Goal: Find specific fact: Find specific fact

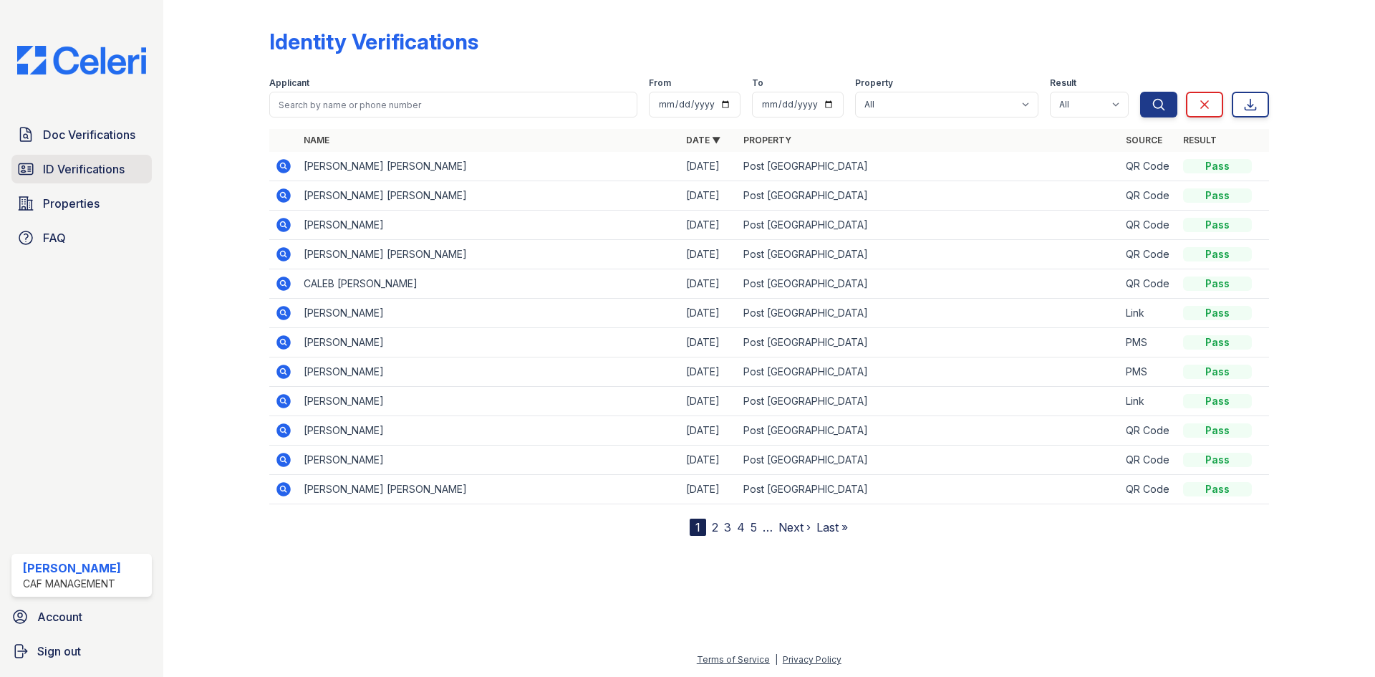
click at [59, 170] on span "ID Verifications" at bounding box center [84, 168] width 82 height 17
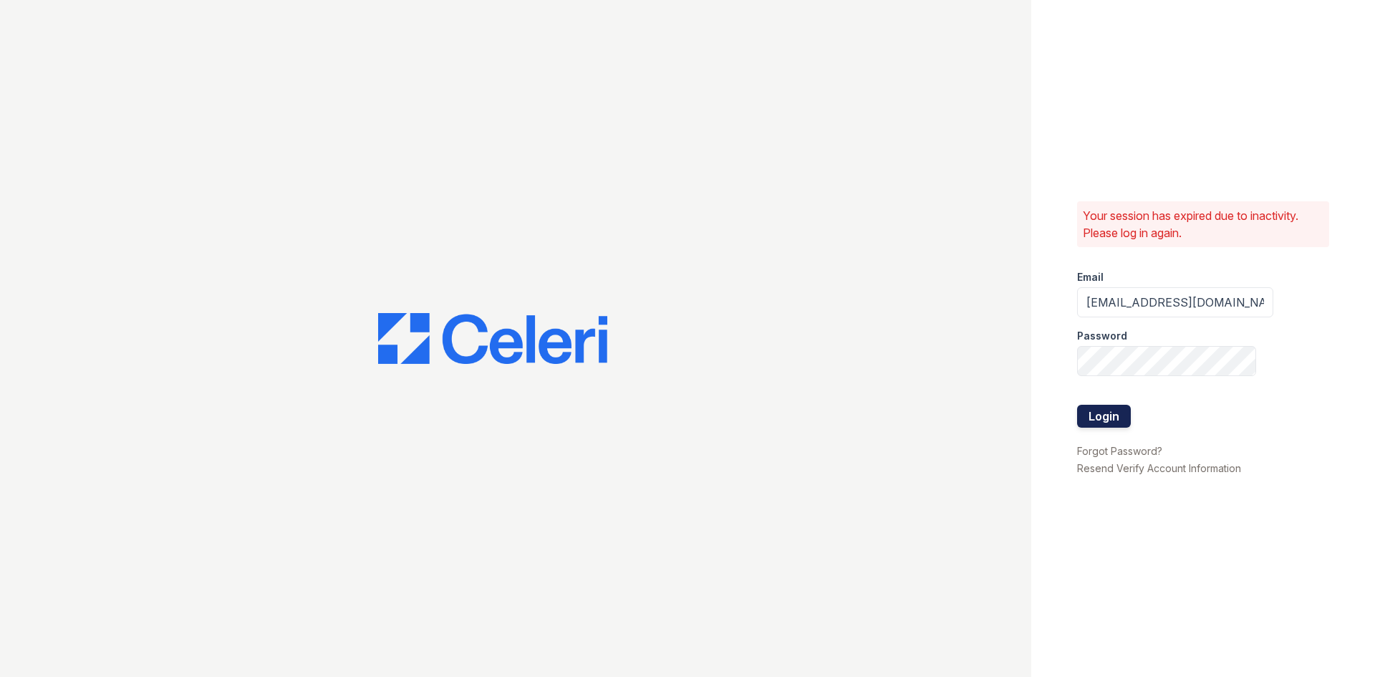
click at [1107, 409] on button "Login" at bounding box center [1104, 415] width 54 height 23
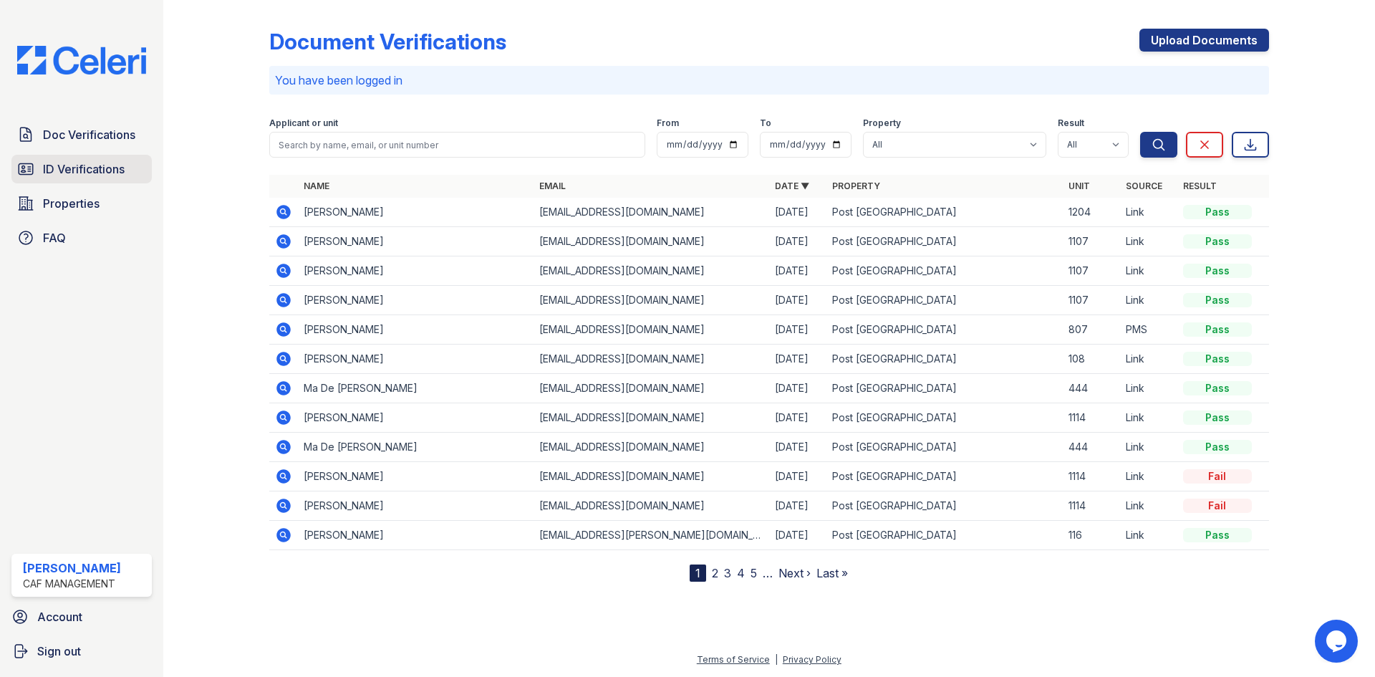
click at [97, 162] on span "ID Verifications" at bounding box center [84, 168] width 82 height 17
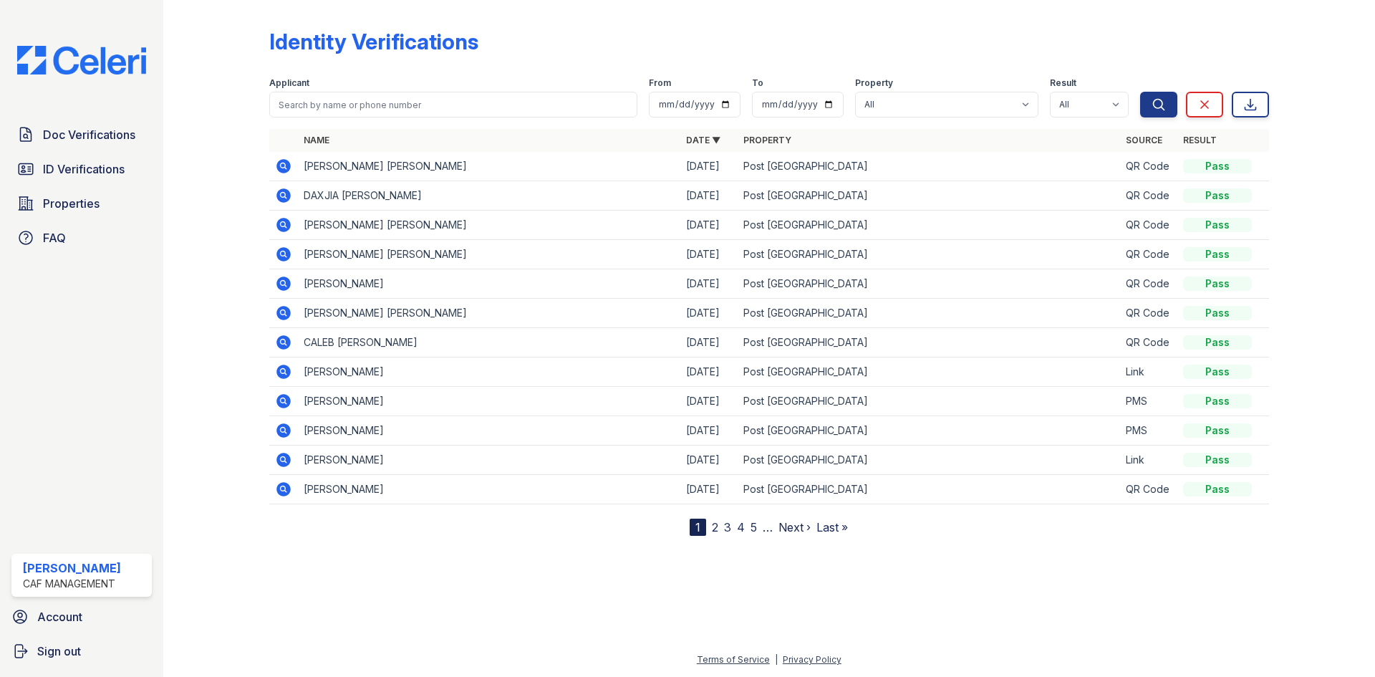
click at [395, 176] on td "CINDY SARAI PORTILLO ERAZO" at bounding box center [489, 166] width 382 height 29
click at [278, 168] on icon at bounding box center [283, 166] width 14 height 14
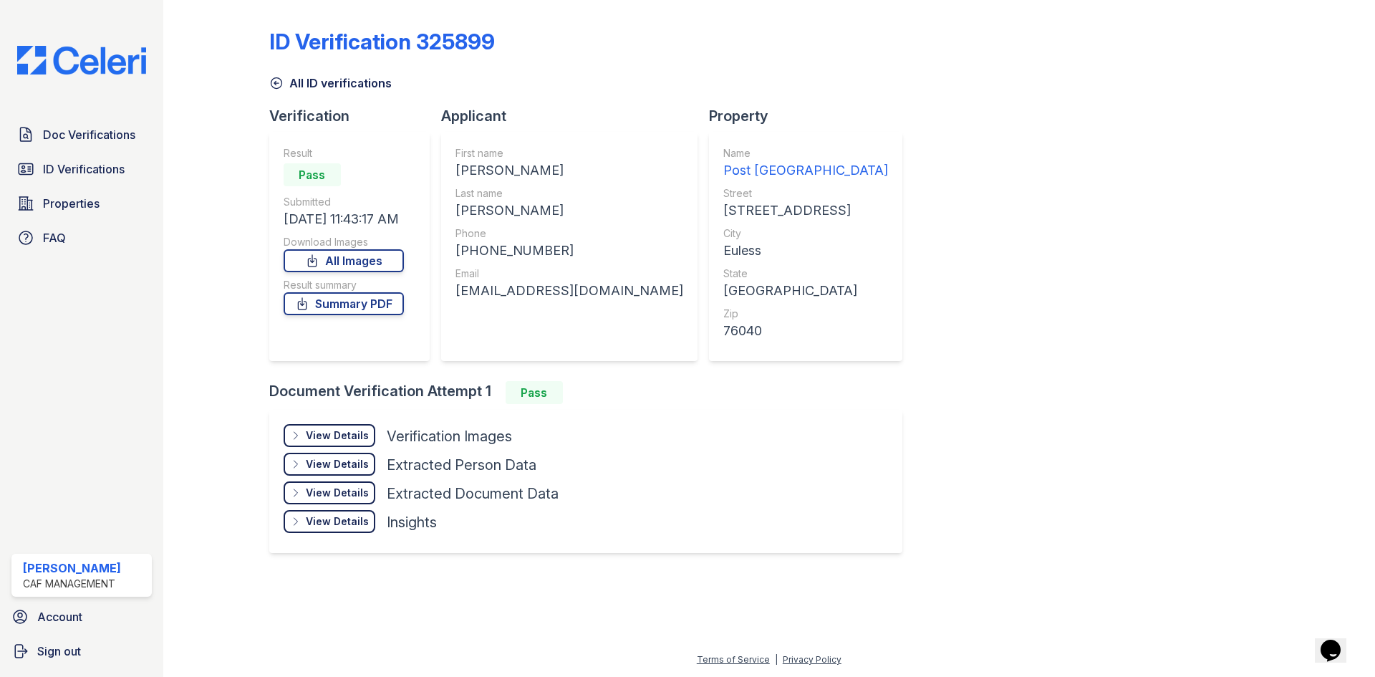
click at [514, 212] on div "PORTILLO ERAZO" at bounding box center [569, 210] width 228 height 20
click at [508, 172] on div "CINDY SARAI" at bounding box center [569, 170] width 228 height 20
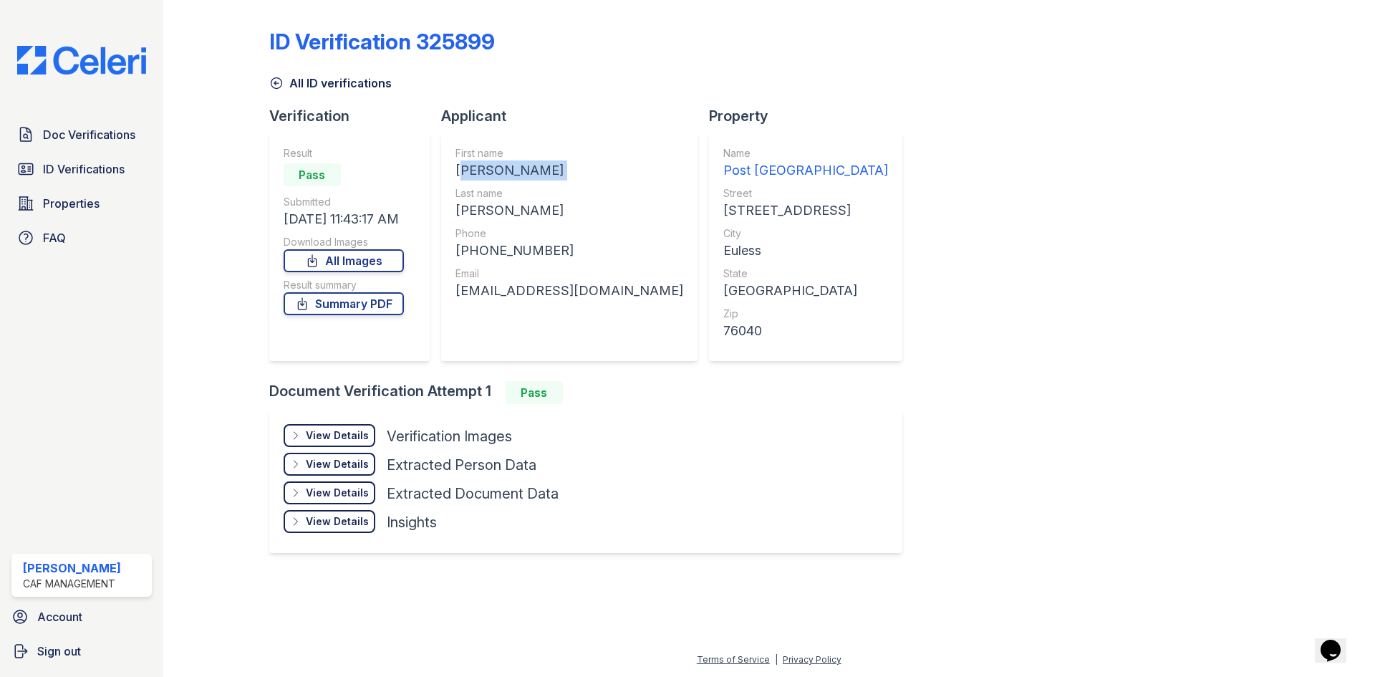
click at [508, 172] on div "CINDY SARAI" at bounding box center [569, 170] width 228 height 20
copy div "CINDY SARAI"
click at [530, 213] on div "PORTILLO ERAZO" at bounding box center [569, 210] width 228 height 20
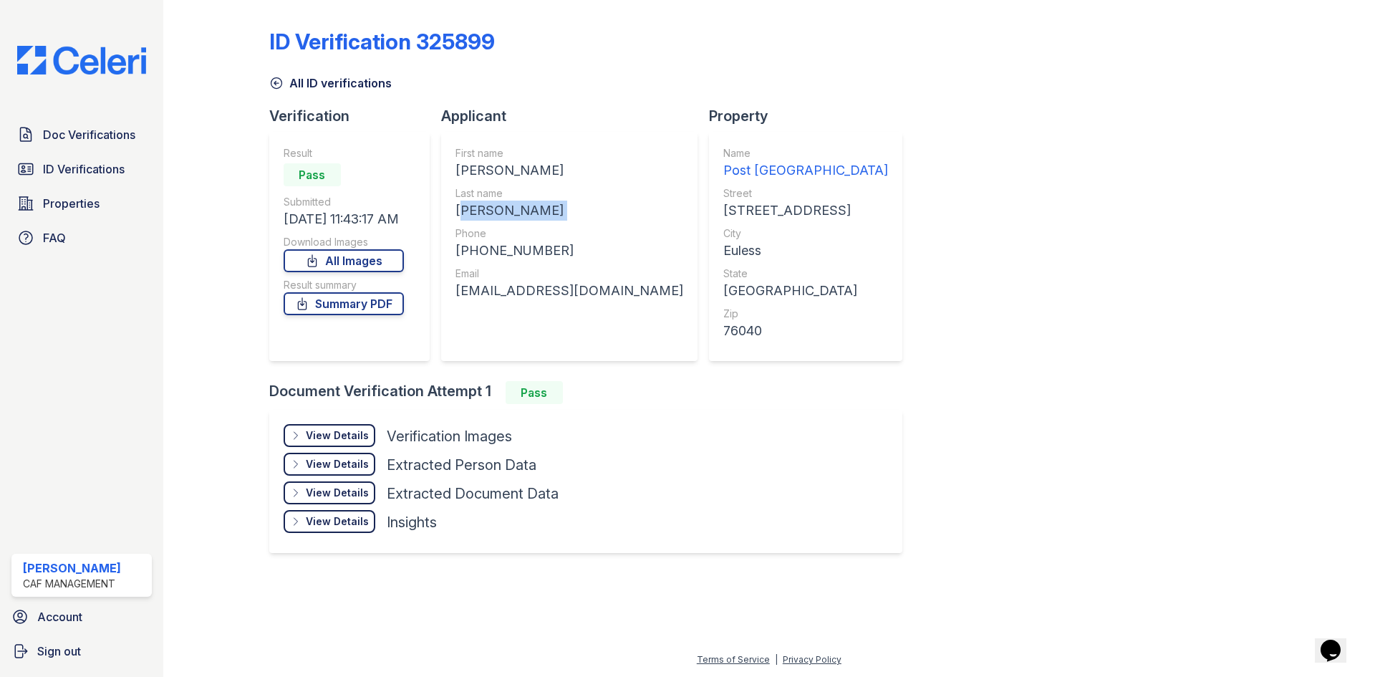
copy div "PORTILLO ERAZO"
drag, startPoint x: 470, startPoint y: 249, endPoint x: 548, endPoint y: 246, distance: 78.1
click at [548, 246] on div "+19452144350" at bounding box center [569, 251] width 228 height 20
copy div "9452144350"
click at [468, 294] on div "saraiportillo2217@icloud.com" at bounding box center [569, 291] width 228 height 20
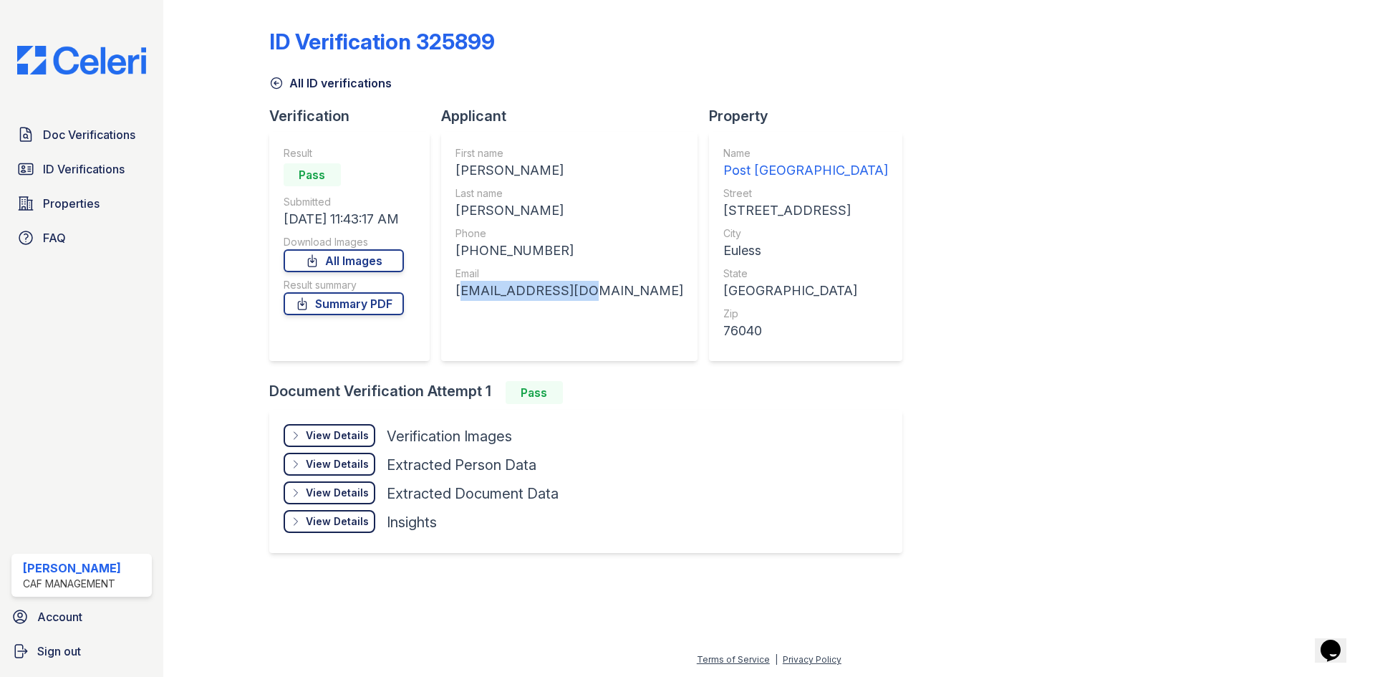
click at [468, 294] on div "saraiportillo2217@icloud.com" at bounding box center [569, 291] width 228 height 20
copy div "saraiportillo2217@icloud.com"
click at [100, 170] on span "ID Verifications" at bounding box center [84, 168] width 82 height 17
